Goal: Register for event/course

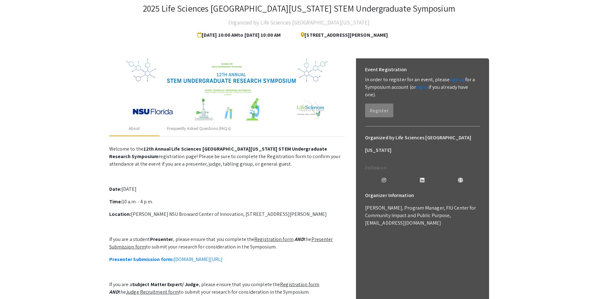
scroll to position [31, 0]
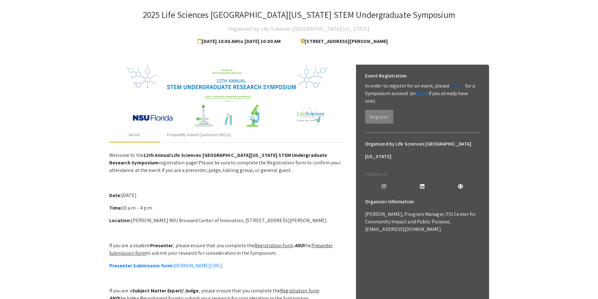
click at [457, 86] on link "sign up" at bounding box center [458, 86] width 16 height 7
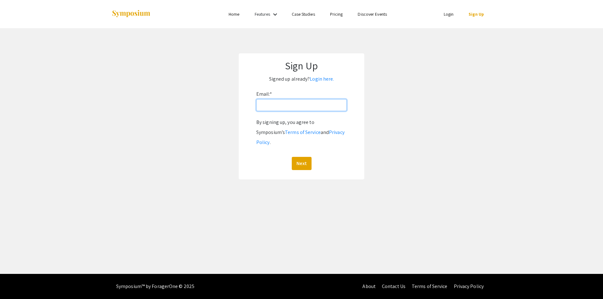
click at [314, 107] on input "Email: *" at bounding box center [301, 105] width 90 height 12
type input "[EMAIL_ADDRESS][DOMAIN_NAME]"
click at [304, 157] on button "Next" at bounding box center [302, 163] width 20 height 13
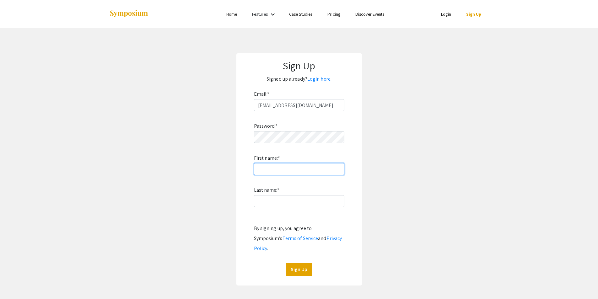
click at [290, 173] on input "First name: *" at bounding box center [299, 169] width 90 height 12
type input "Symone"
type input "p"
type input "[PERSON_NAME]"
click at [240, 140] on div "Sign Up Signed up already? Login here. Email: * [EMAIL_ADDRESS][DOMAIN_NAME] Pa…" at bounding box center [299, 169] width 126 height 232
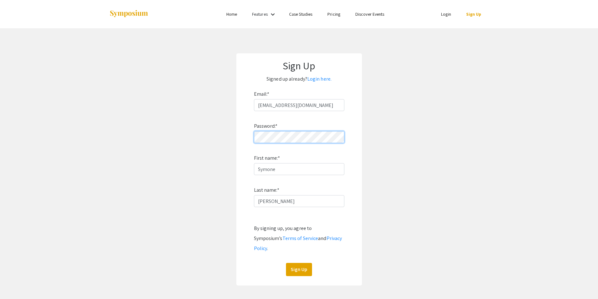
click at [241, 137] on div "Sign Up Signed up already? Login here. Email: * [EMAIL_ADDRESS][DOMAIN_NAME] Pa…" at bounding box center [299, 169] width 126 height 232
click at [304, 263] on button "Sign Up" at bounding box center [299, 269] width 26 height 13
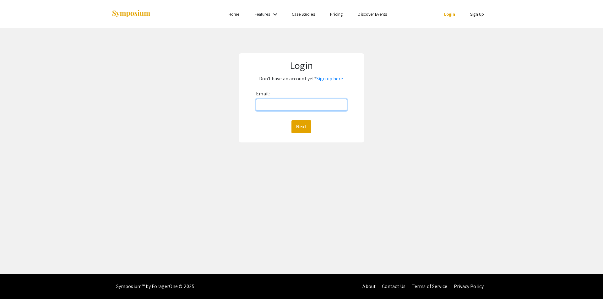
click at [279, 102] on input "Email:" at bounding box center [301, 105] width 91 height 12
type input "[EMAIL_ADDRESS][DOMAIN_NAME]"
click at [301, 123] on button "Next" at bounding box center [301, 126] width 20 height 13
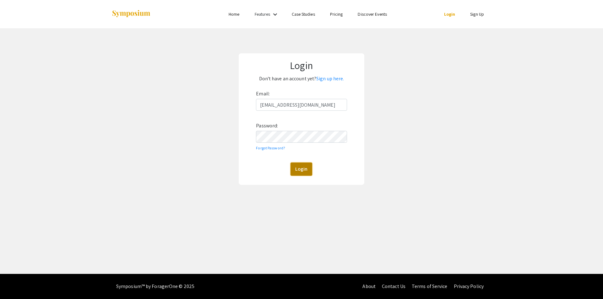
click at [298, 173] on button "Login" at bounding box center [301, 169] width 22 height 13
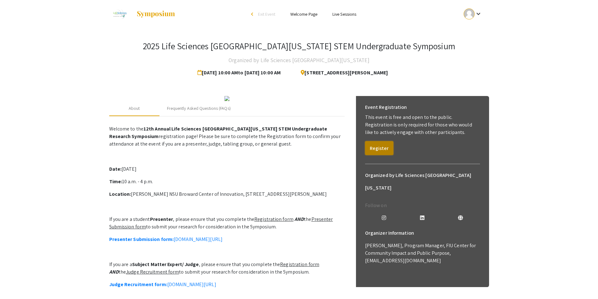
click at [369, 150] on button "Register" at bounding box center [379, 148] width 28 height 14
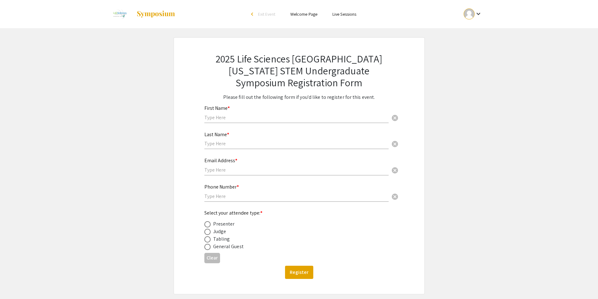
click at [261, 117] on input "text" at bounding box center [296, 117] width 184 height 7
click at [229, 116] on input "text" at bounding box center [296, 117] width 184 height 7
type input "Symone"
click at [220, 138] on div "Last Name * cancel" at bounding box center [296, 138] width 184 height 24
type input "[PERSON_NAME]"
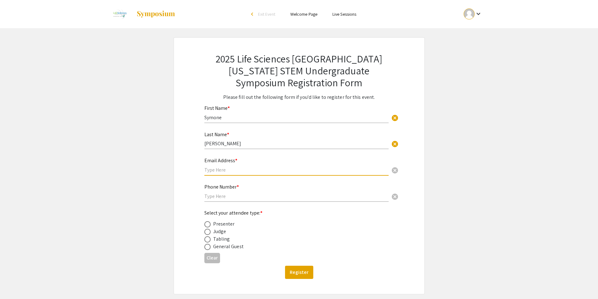
click at [232, 170] on input "text" at bounding box center [296, 170] width 184 height 7
type input "[EMAIL_ADDRESS][DOMAIN_NAME]"
click at [258, 195] on input "text" at bounding box center [296, 196] width 184 height 7
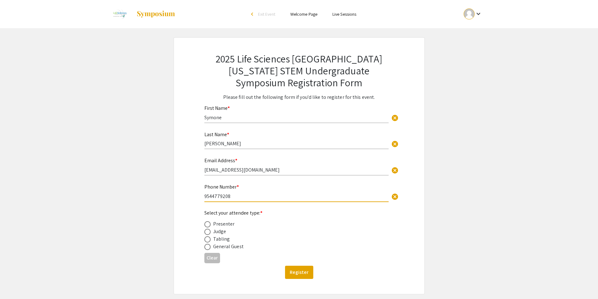
type input "9544779208"
click at [209, 247] on span at bounding box center [207, 247] width 6 height 6
click at [209, 247] on input "radio" at bounding box center [207, 247] width 6 height 6
radio input "true"
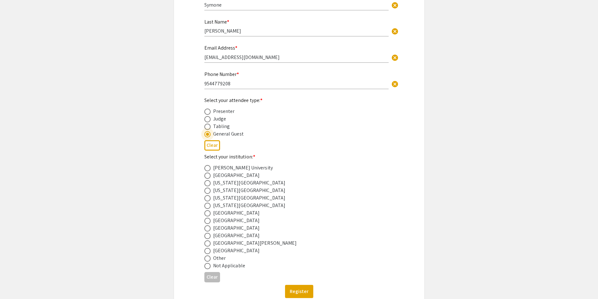
scroll to position [126, 0]
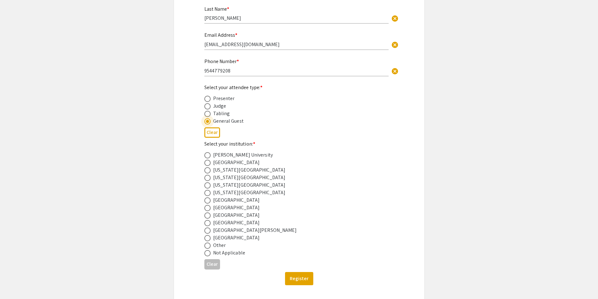
click at [209, 216] on span at bounding box center [207, 216] width 6 height 6
click at [209, 216] on input "radio" at bounding box center [207, 216] width 6 height 6
radio input "true"
click at [300, 282] on button "Register" at bounding box center [299, 278] width 28 height 13
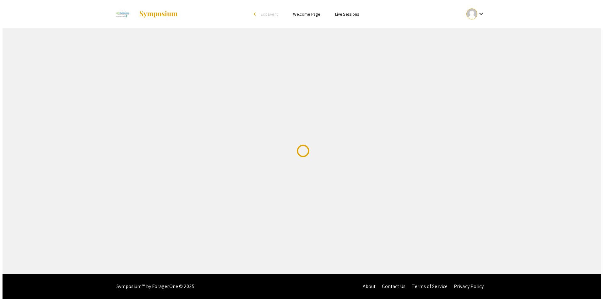
scroll to position [0, 0]
